Goal: Transaction & Acquisition: Purchase product/service

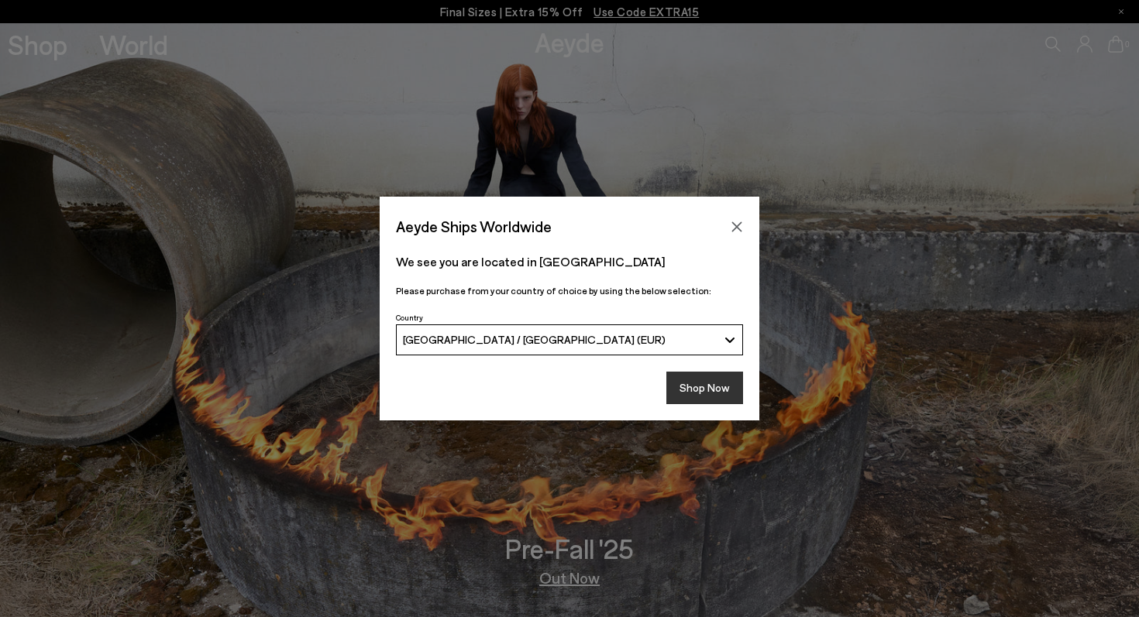
click at [711, 380] on button "Shop Now" at bounding box center [704, 388] width 77 height 33
click at [685, 385] on button "Shop Now" at bounding box center [704, 388] width 77 height 33
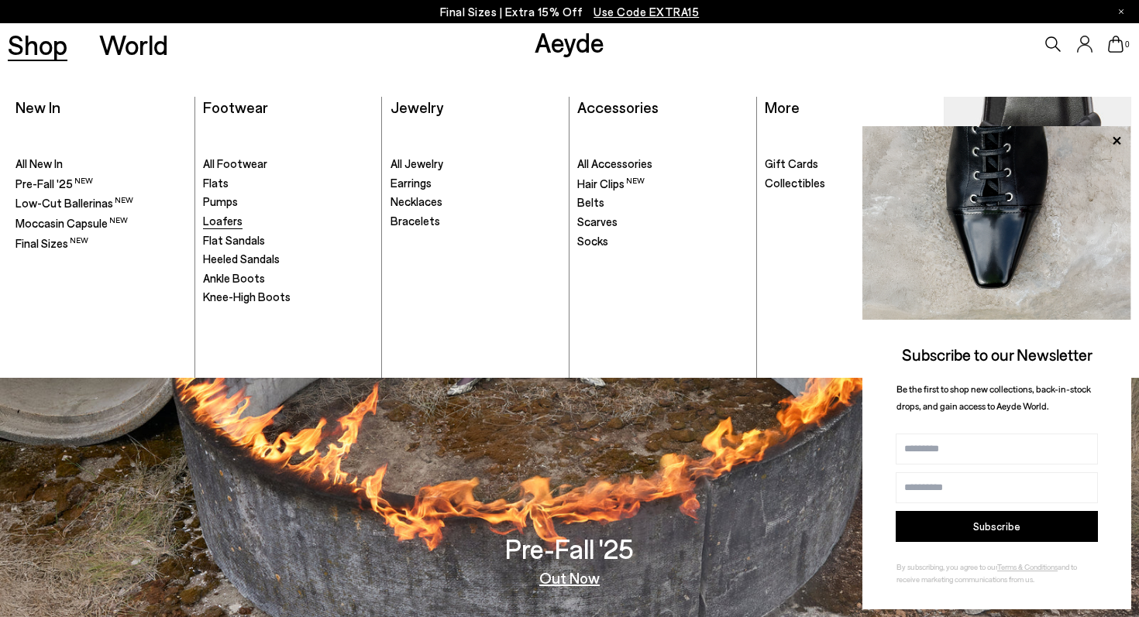
click at [222, 217] on span "Loafers" at bounding box center [223, 221] width 40 height 14
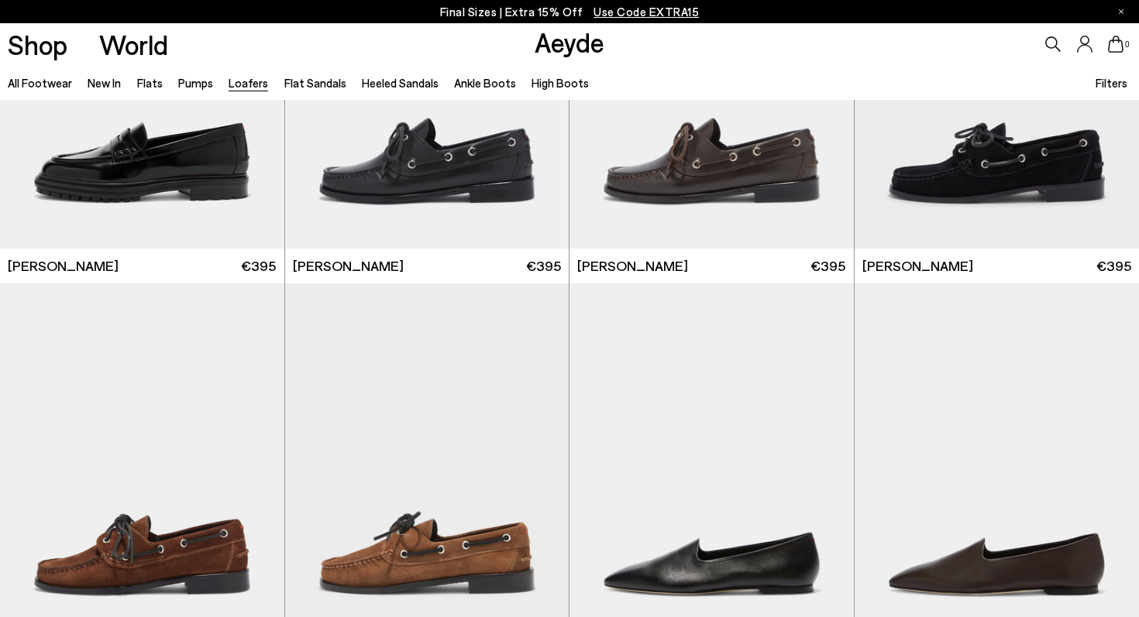
scroll to position [1359, 0]
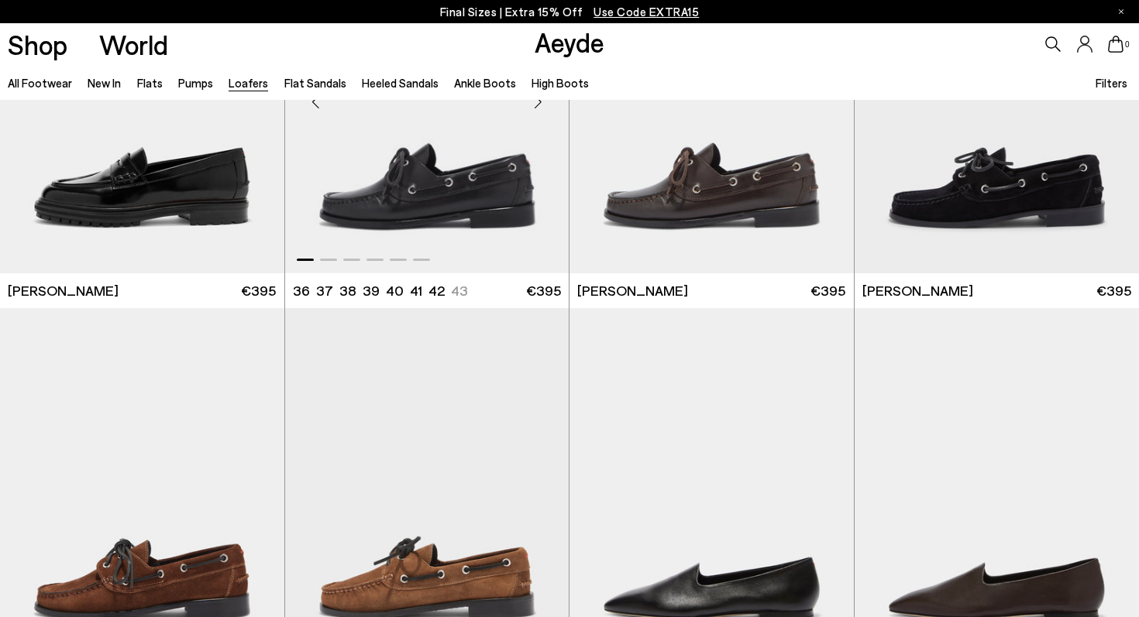
click at [443, 186] on img "1 / 6" at bounding box center [427, 95] width 284 height 357
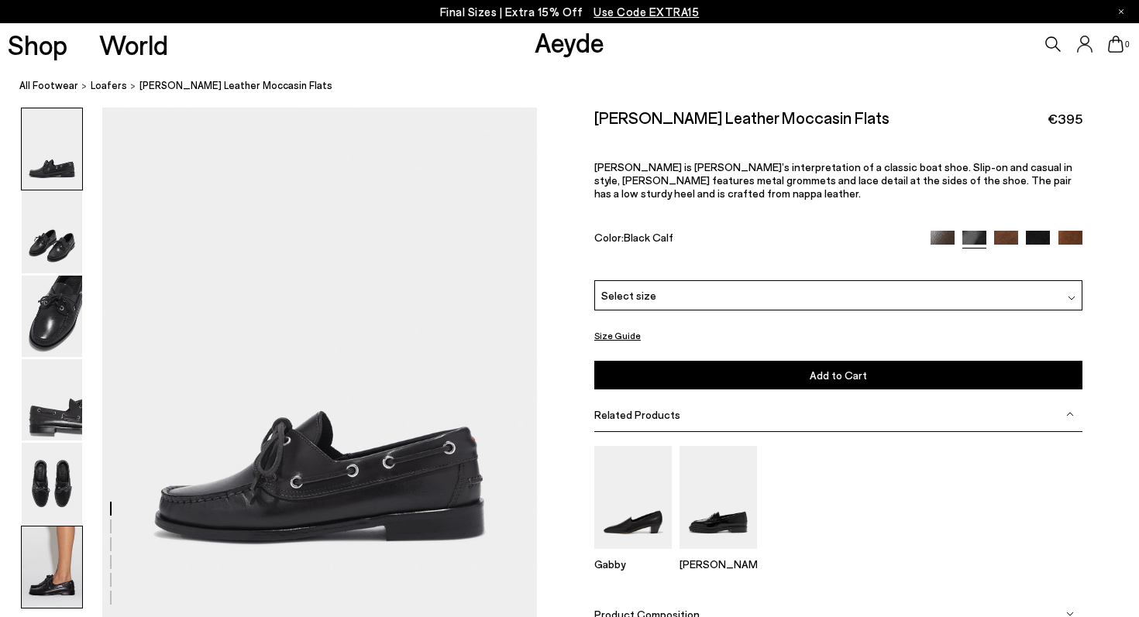
click at [44, 568] on img at bounding box center [52, 567] width 60 height 81
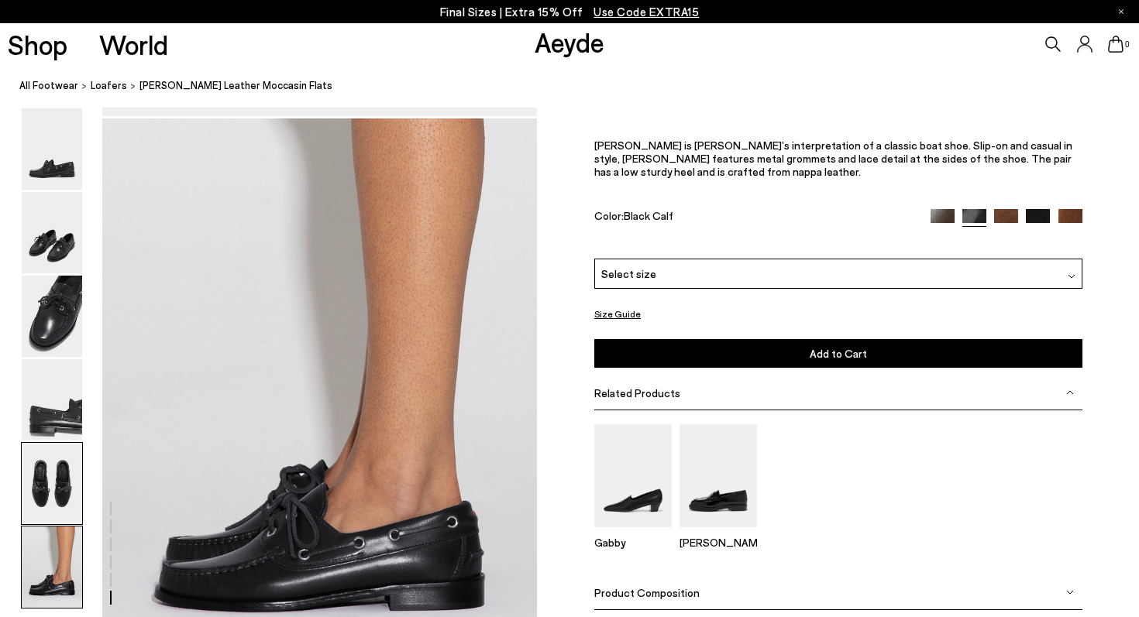
scroll to position [2949, 0]
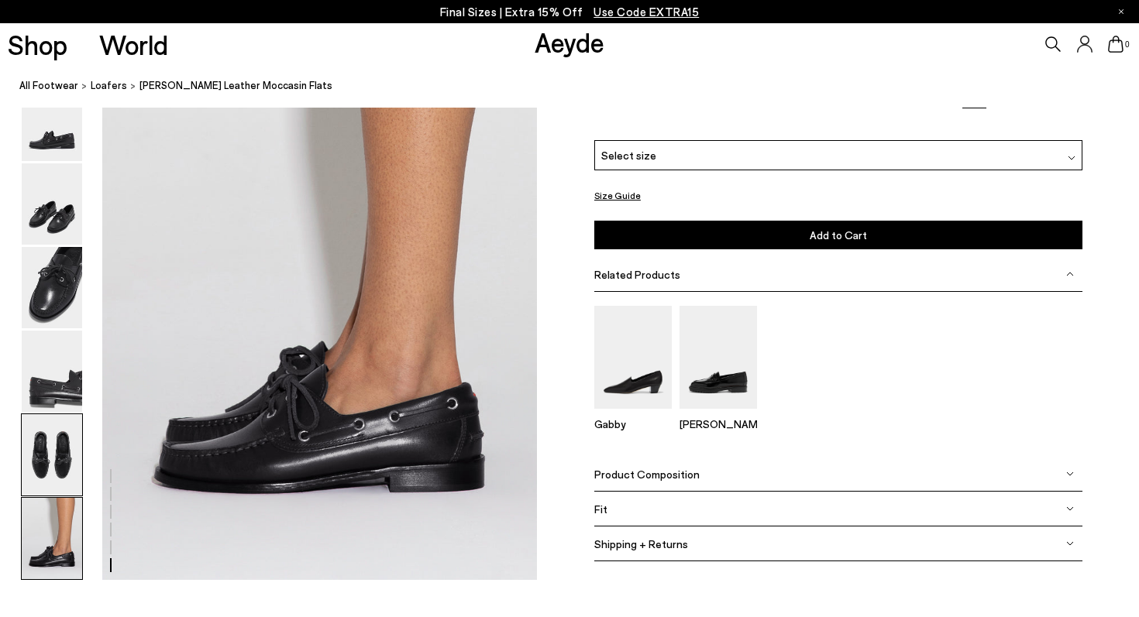
click at [66, 449] on img at bounding box center [52, 454] width 60 height 81
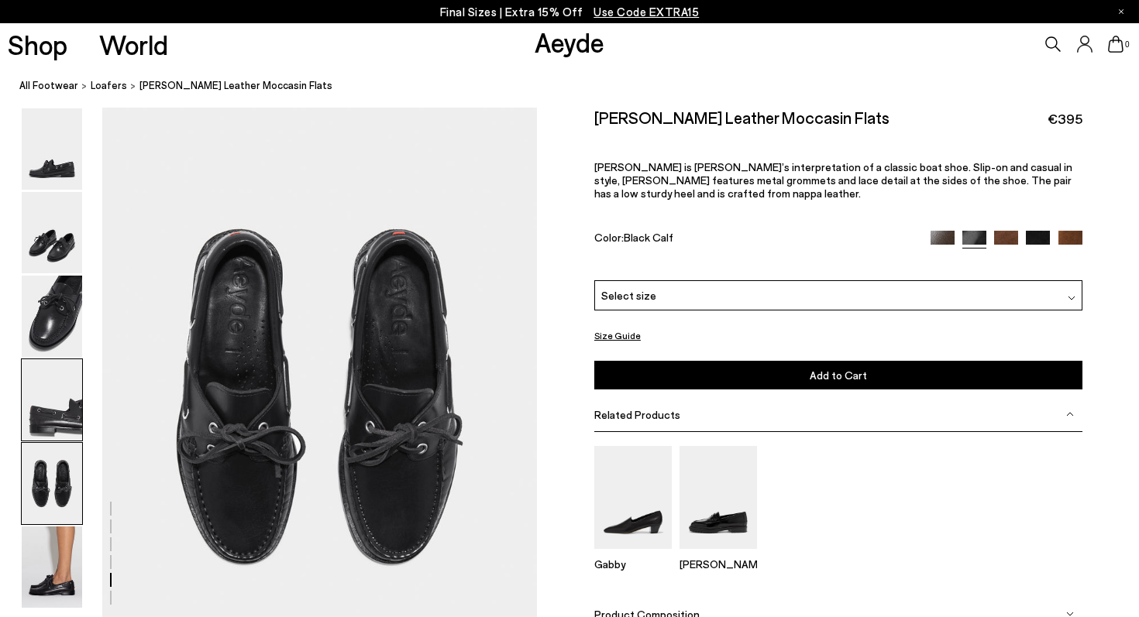
click at [64, 384] on img at bounding box center [52, 399] width 60 height 81
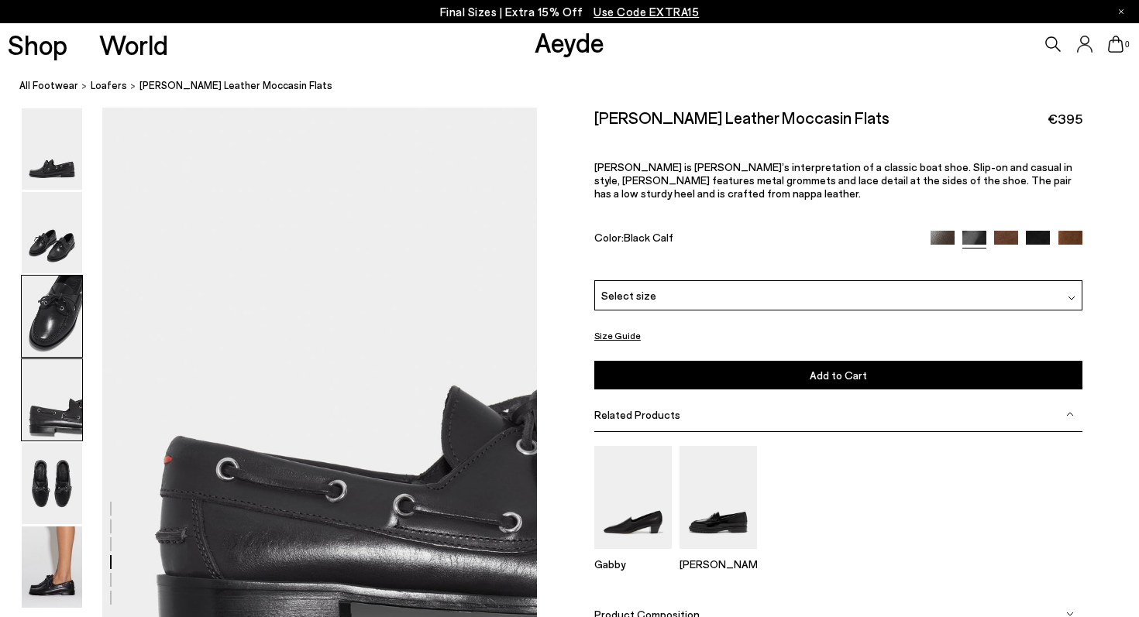
click at [55, 315] on img at bounding box center [52, 316] width 60 height 81
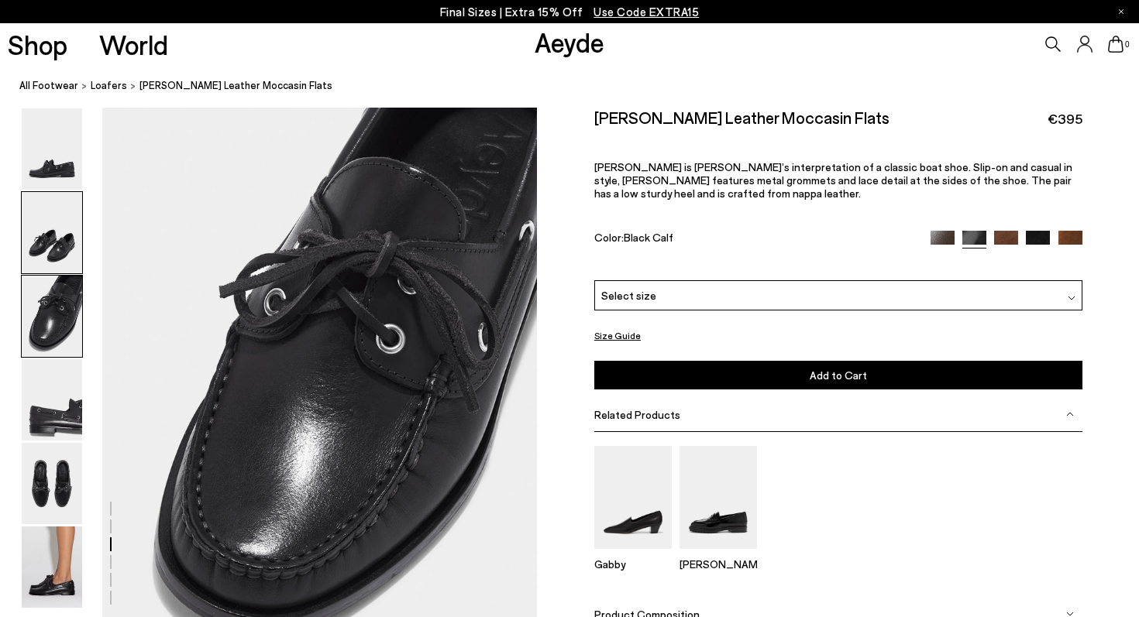
click at [53, 238] on img at bounding box center [52, 232] width 60 height 81
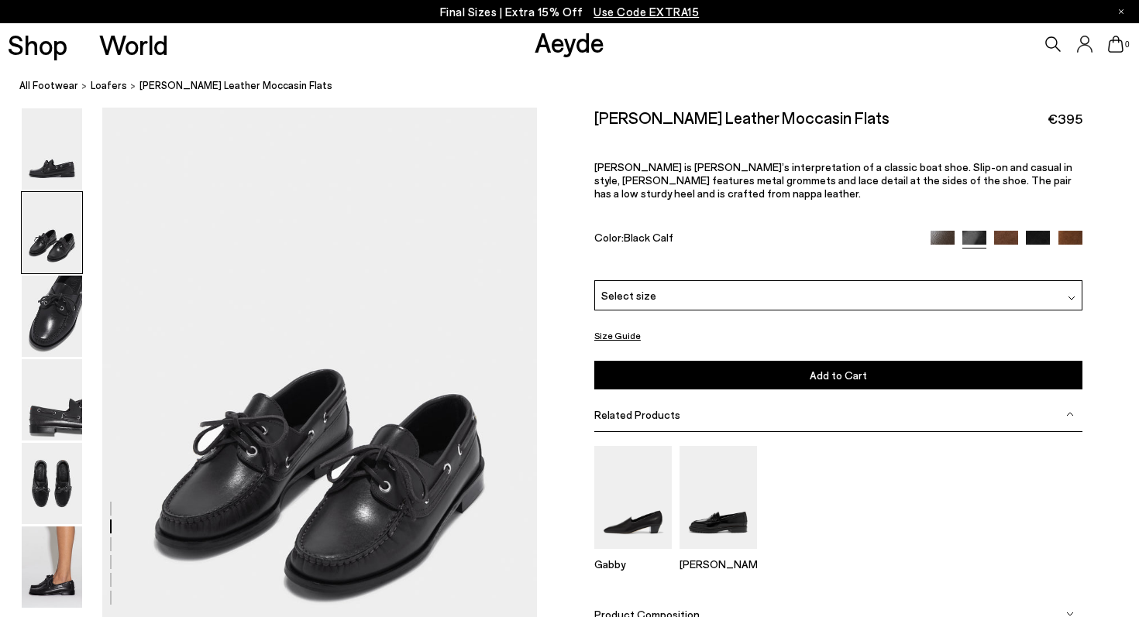
scroll to position [514, 0]
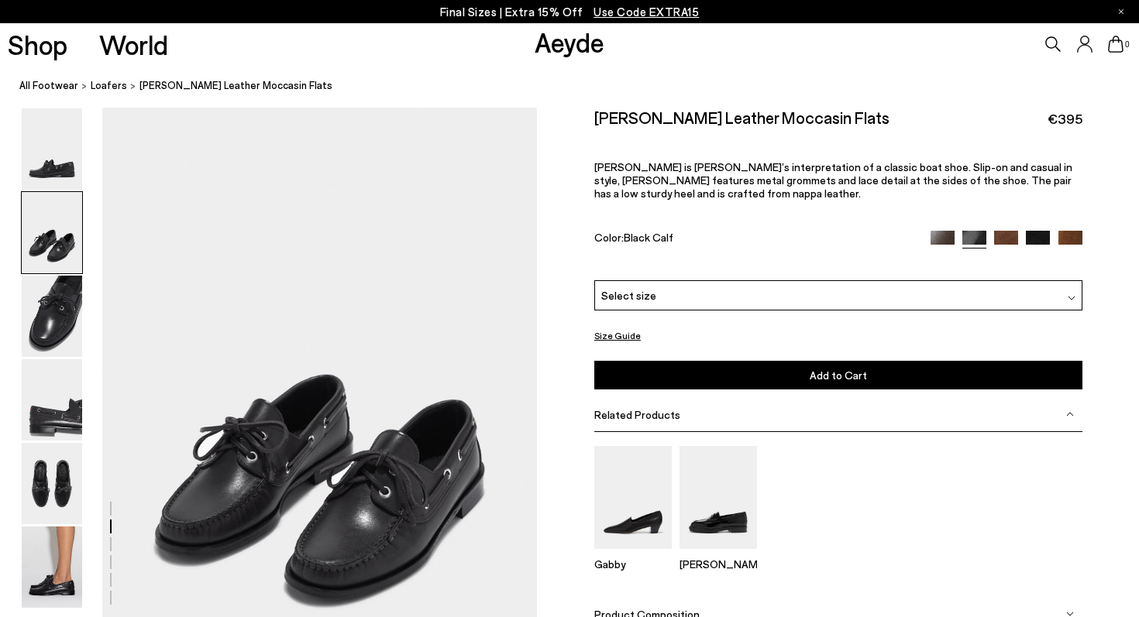
click at [52, 220] on img at bounding box center [52, 232] width 60 height 81
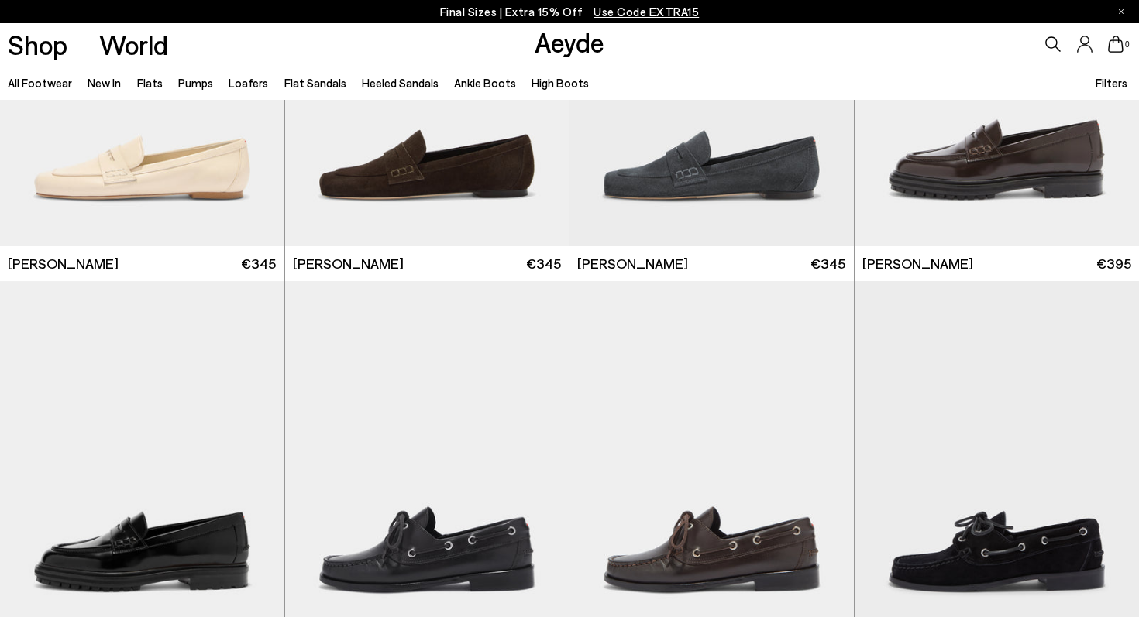
scroll to position [862, 0]
